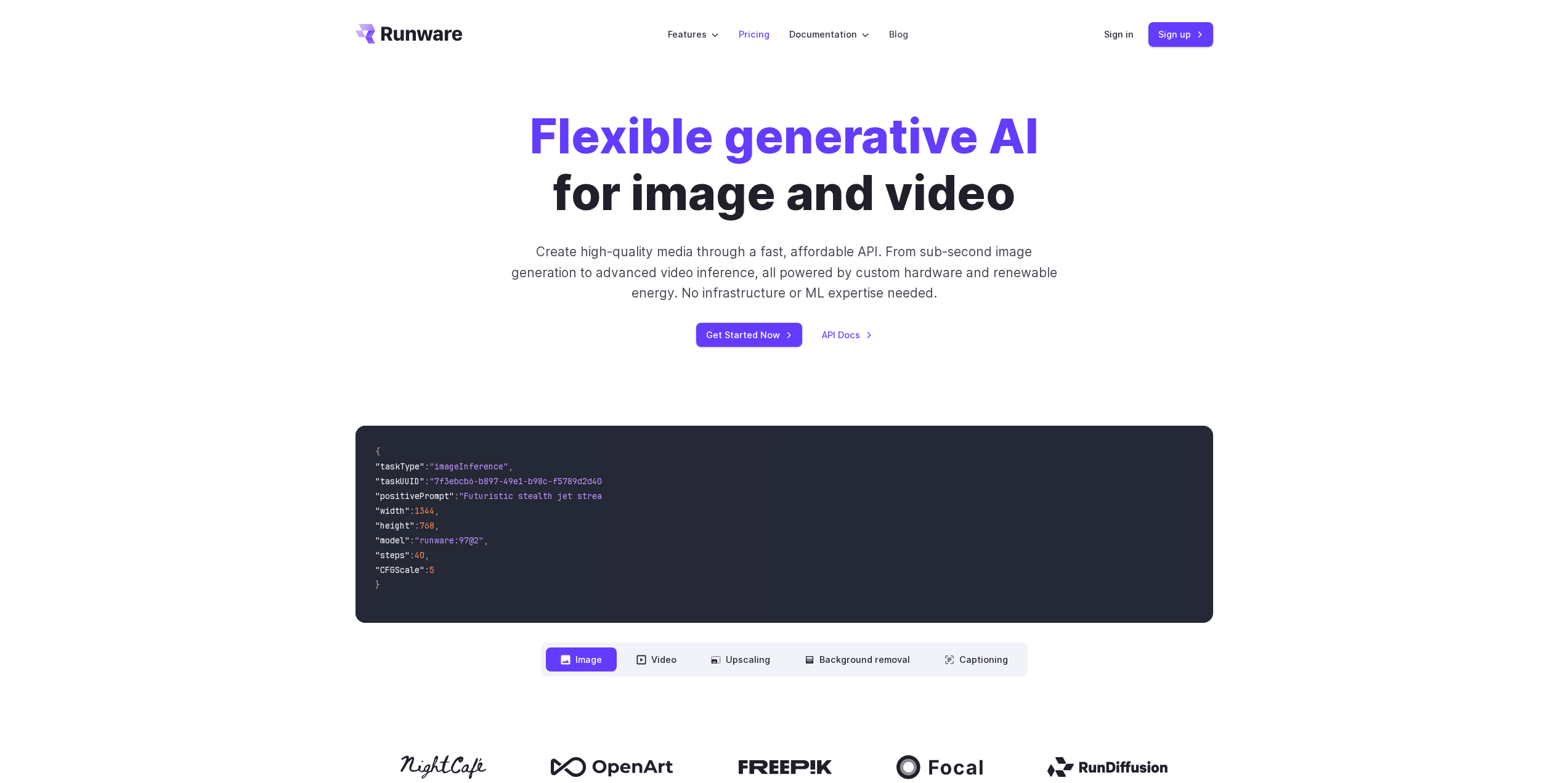
click at [759, 37] on link "Pricing" at bounding box center [753, 34] width 31 height 14
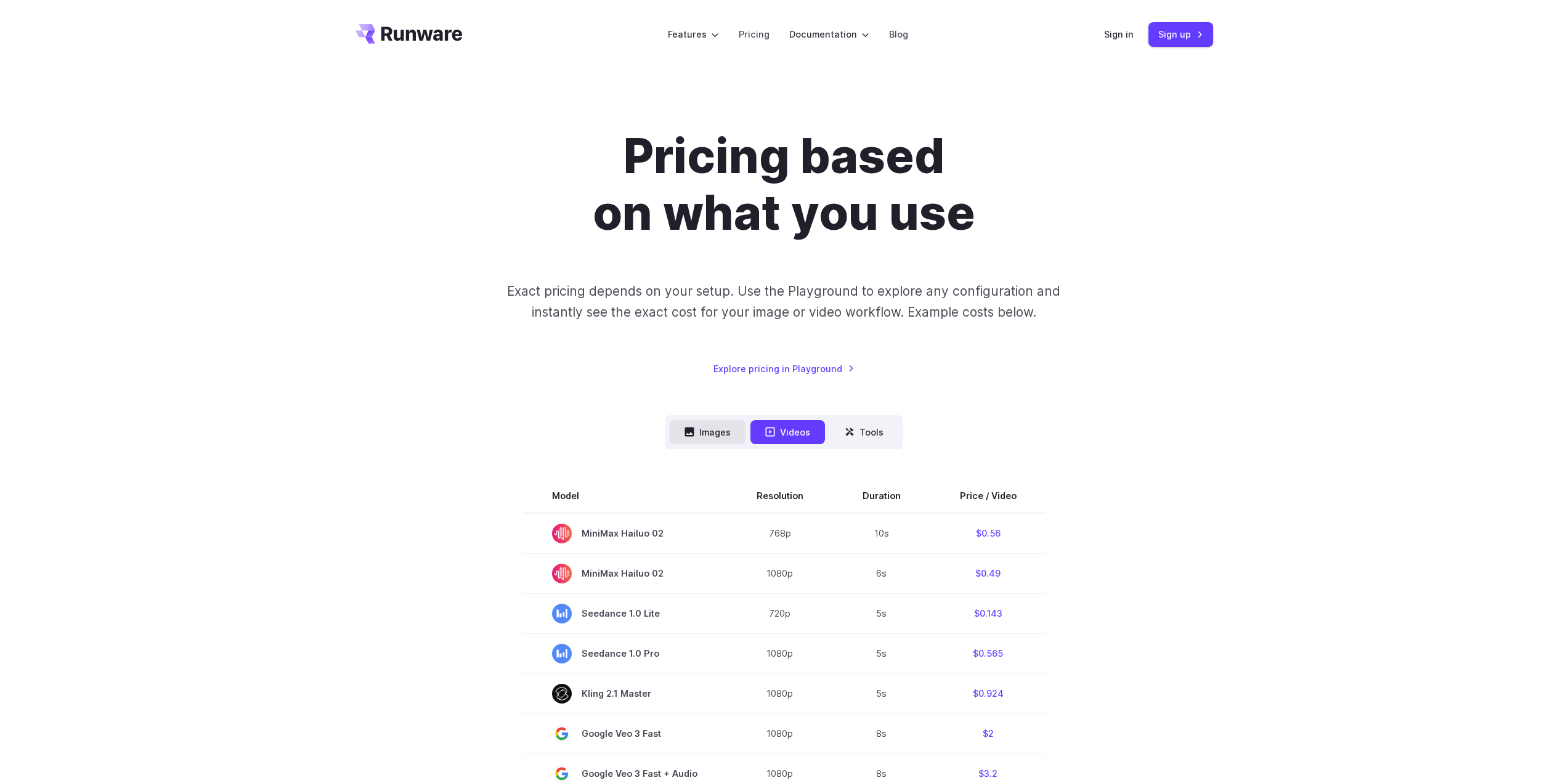
click at [722, 429] on button "Images" at bounding box center [707, 432] width 76 height 24
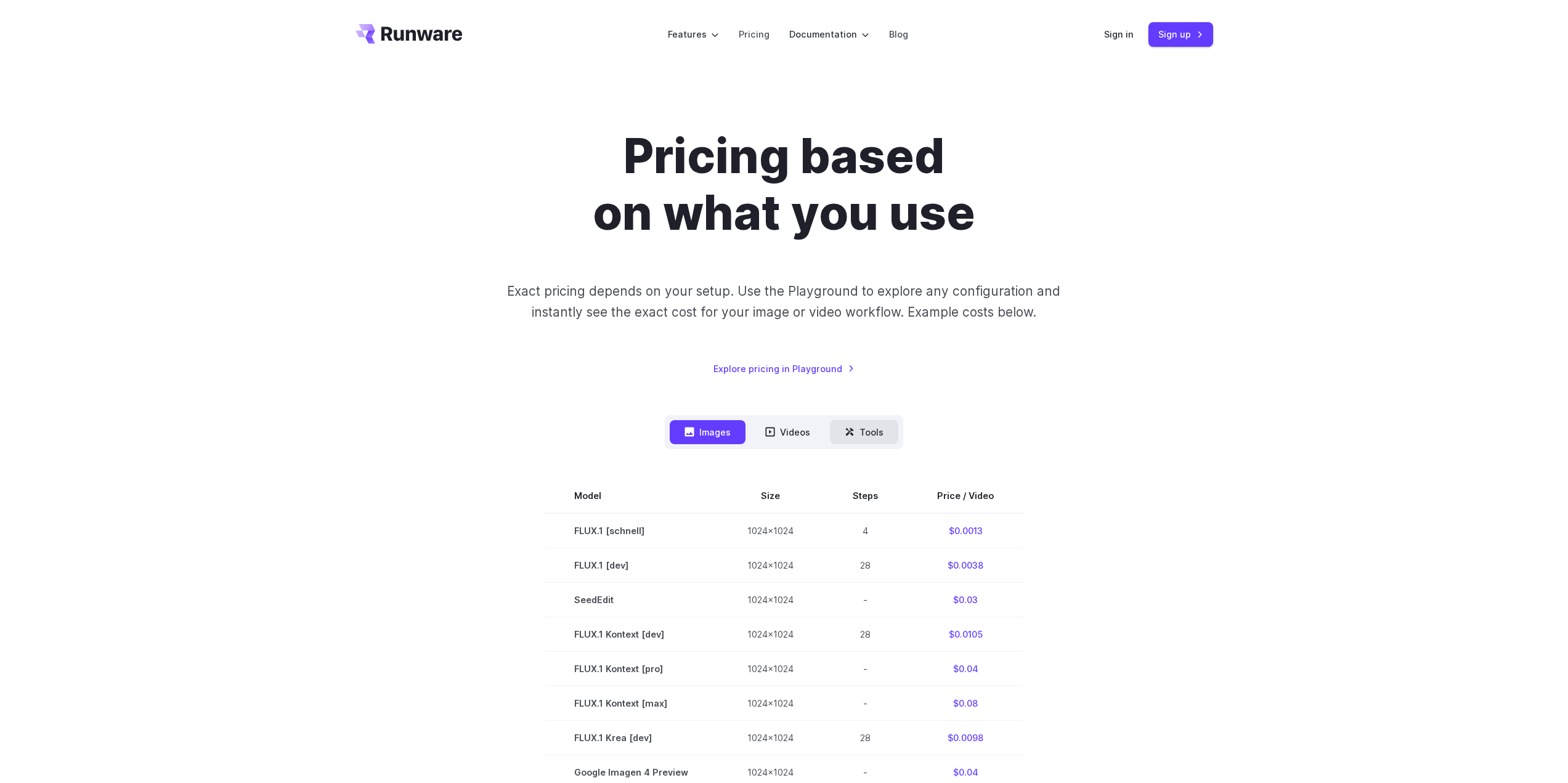
click at [846, 432] on icon at bounding box center [849, 432] width 10 height 10
click at [874, 434] on button "Tools" at bounding box center [863, 432] width 68 height 24
